Goal: Information Seeking & Learning: Learn about a topic

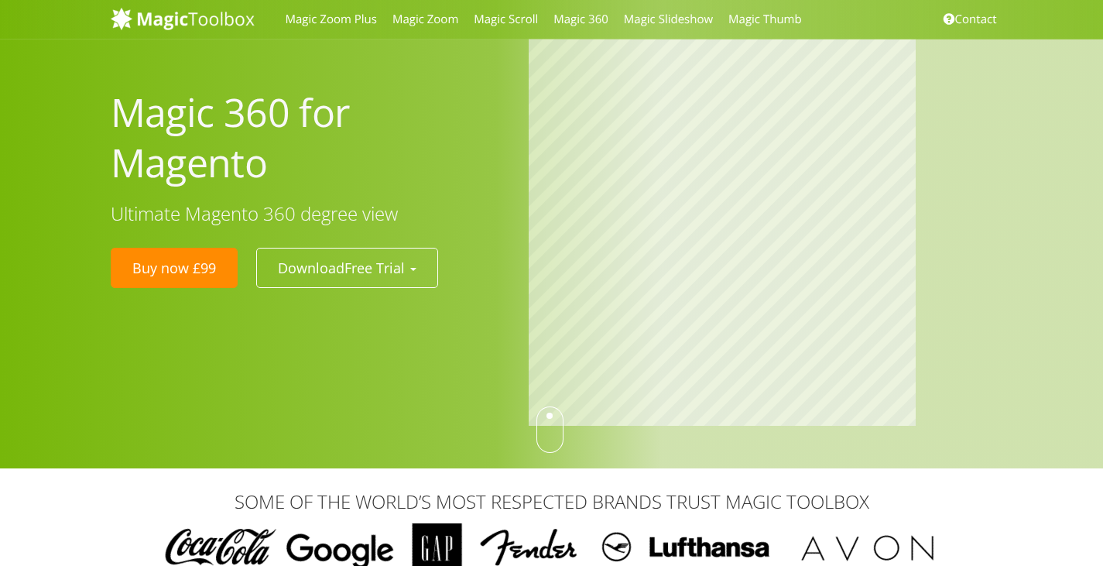
drag, startPoint x: 550, startPoint y: 427, endPoint x: 550, endPoint y: 451, distance: 24.0
click at [550, 451] on div at bounding box center [549, 429] width 27 height 46
click at [550, 397] on div "Magic 360 for Magento Ultimate Magento 360 degree view Buy now £99 Download Fre…" at bounding box center [551, 234] width 1103 height 468
click at [548, 416] on div at bounding box center [549, 429] width 27 height 46
click at [550, 422] on div at bounding box center [549, 429] width 27 height 46
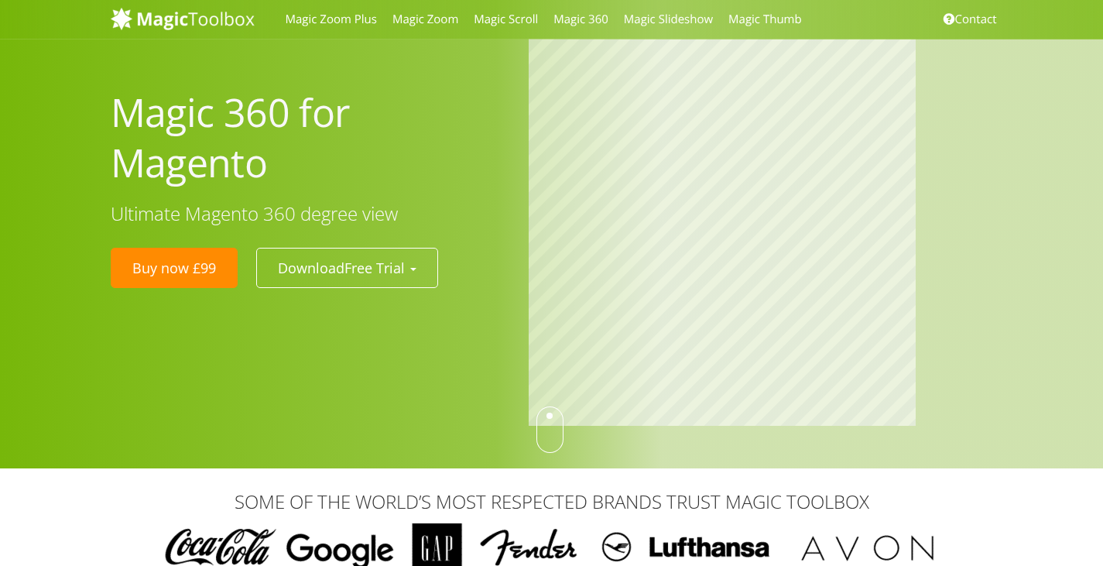
click at [989, 488] on div "SOME OF THE WORLD’S MOST RESPECTED BRANDS TRUST MAGIC TOOLBOX" at bounding box center [551, 532] width 1103 height 128
click at [1014, 442] on div at bounding box center [551, 234] width 1103 height 468
click at [981, 508] on h3 "SOME OF THE WORLD’S MOST RESPECTED BRANDS TRUST MAGIC TOOLBOX" at bounding box center [552, 502] width 882 height 20
click at [991, 471] on div "SOME OF THE WORLD’S MOST RESPECTED BRANDS TRUST MAGIC TOOLBOX" at bounding box center [551, 532] width 1103 height 128
